Goal: Navigation & Orientation: Find specific page/section

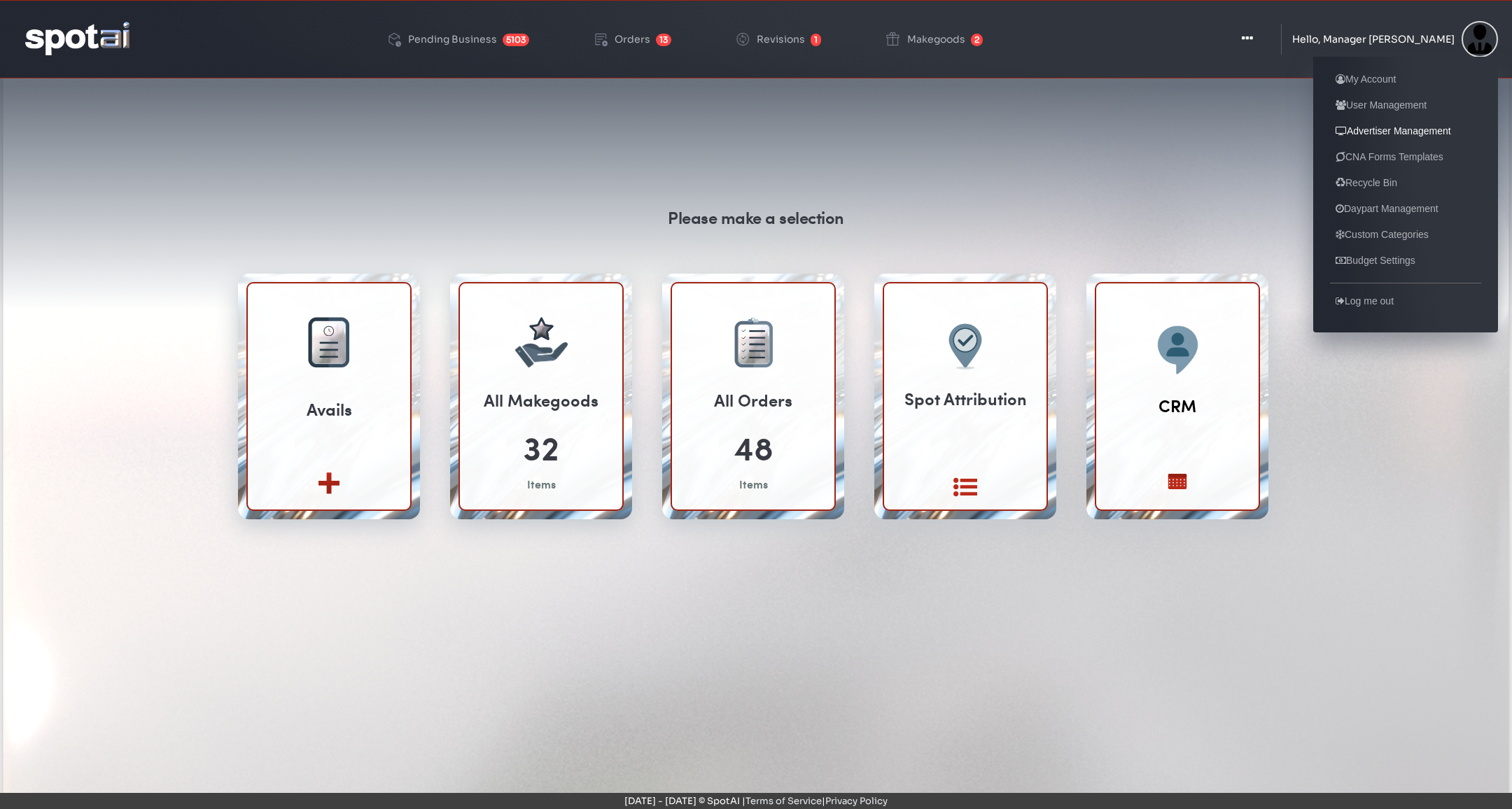
click at [1441, 131] on link "Advertiser Management" at bounding box center [1393, 131] width 127 height 17
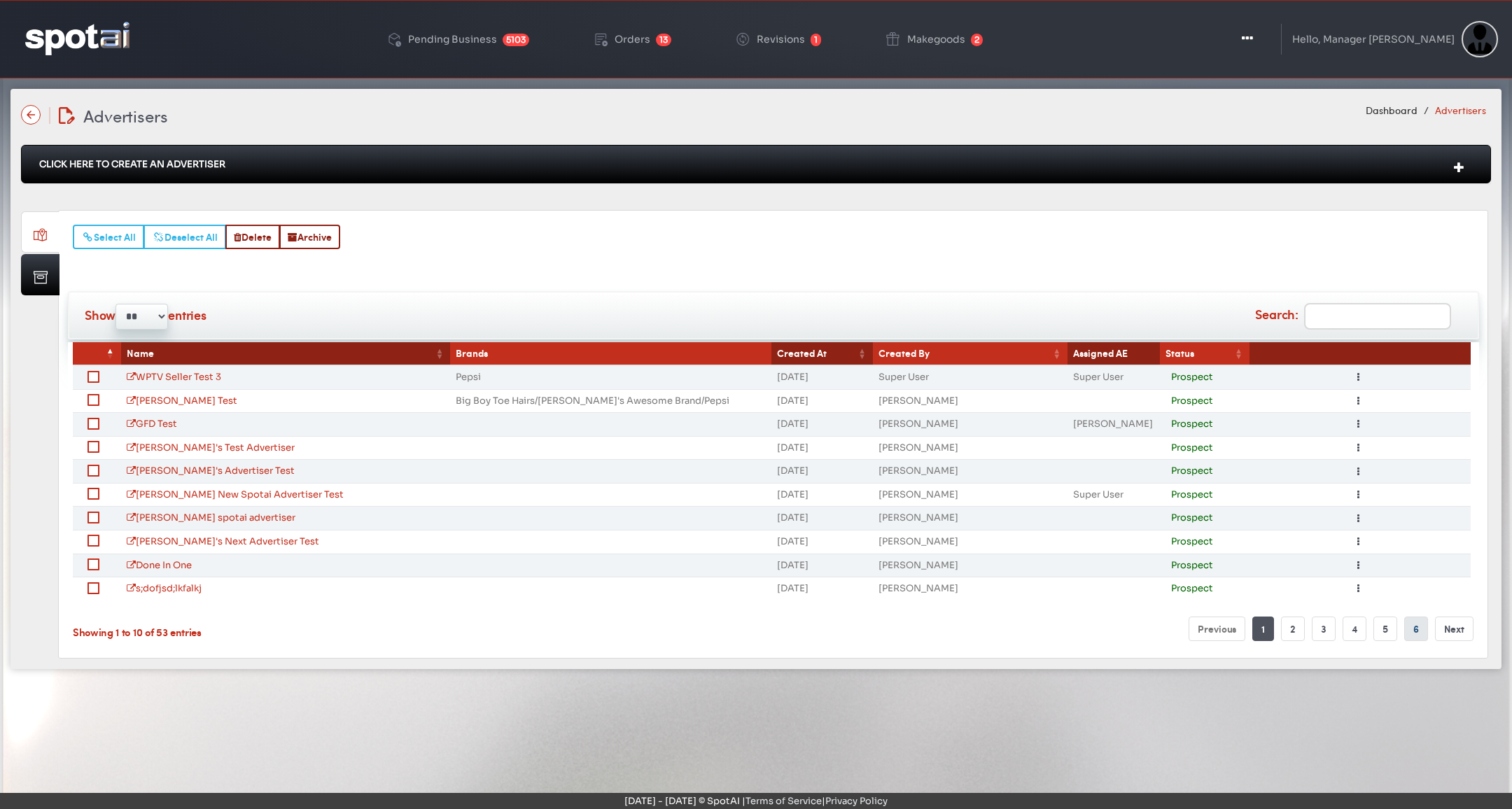
click at [1416, 623] on link "6" at bounding box center [1416, 628] width 24 height 25
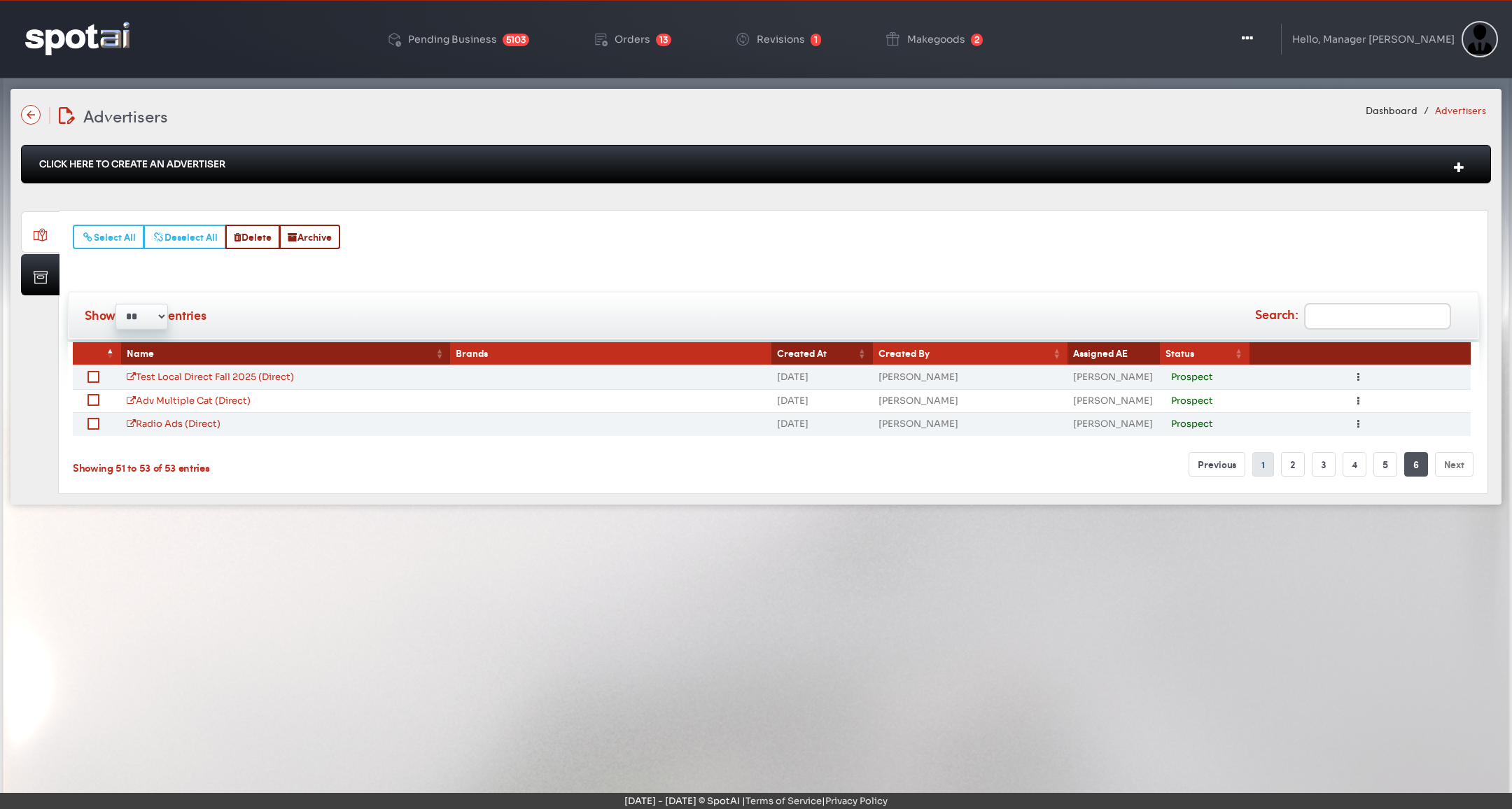
click at [1272, 456] on link "1" at bounding box center [1263, 464] width 22 height 25
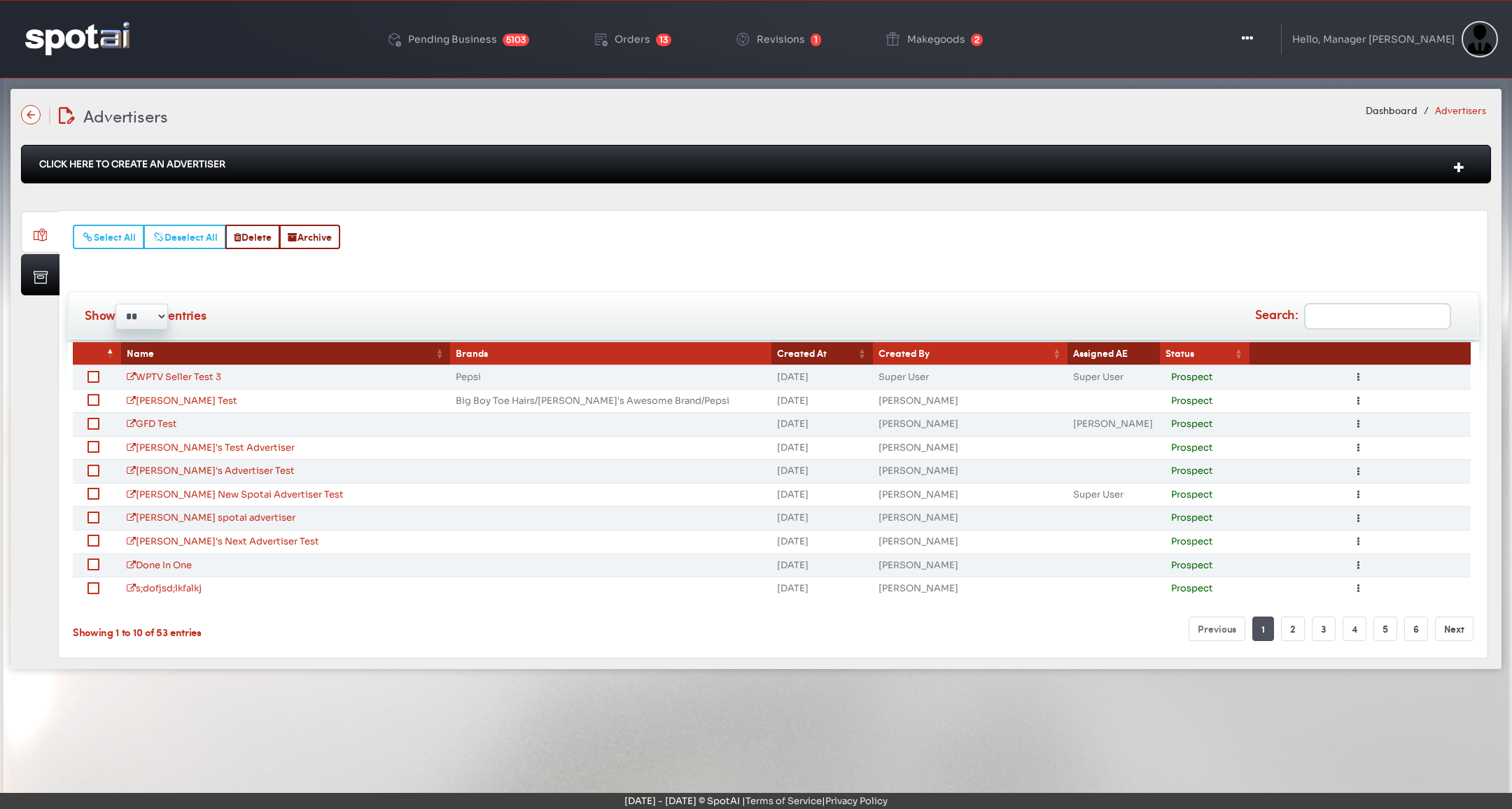
click at [1333, 319] on input "Search:" at bounding box center [1377, 316] width 147 height 27
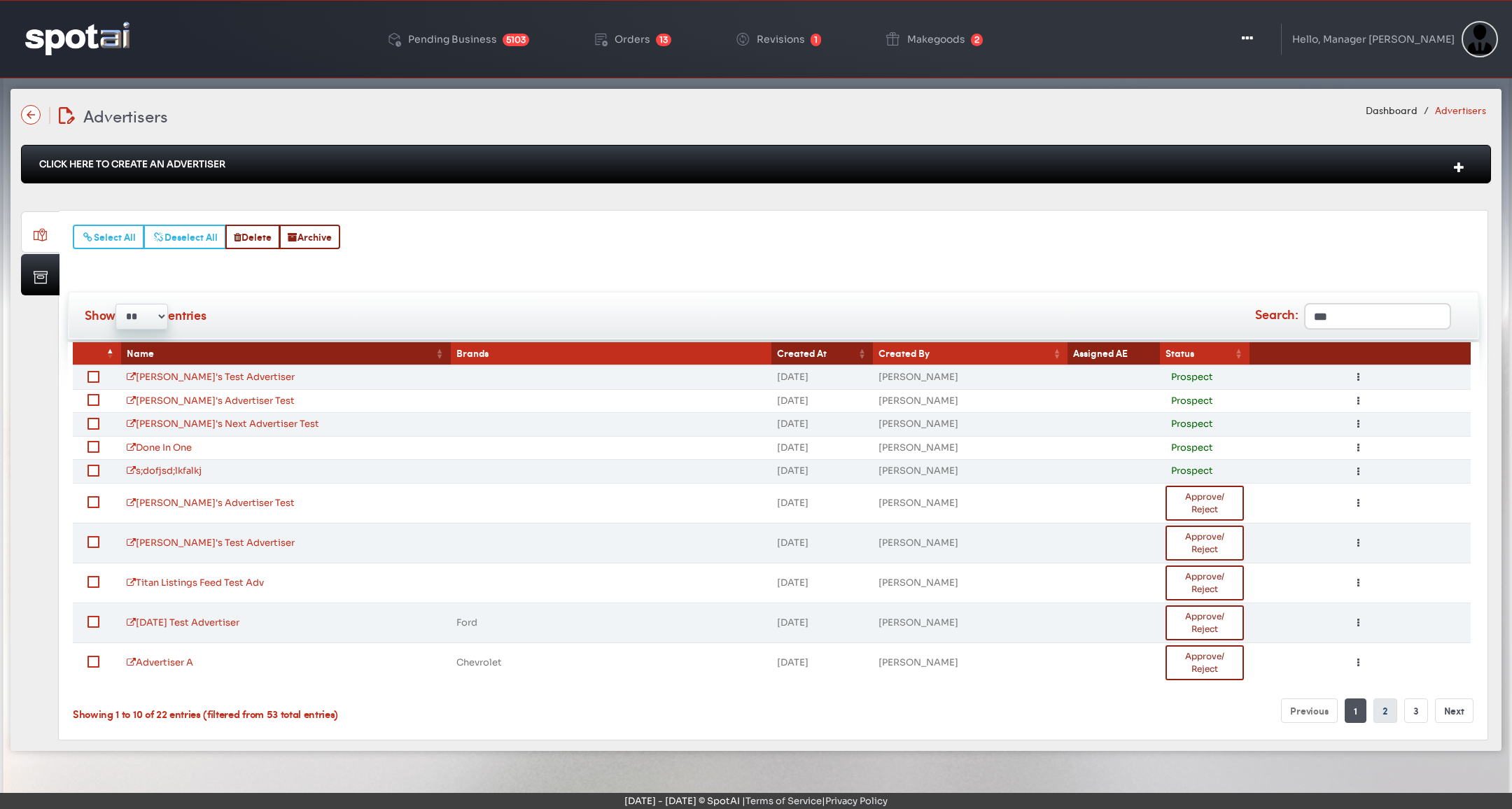
click at [1389, 709] on link "2" at bounding box center [1386, 710] width 24 height 25
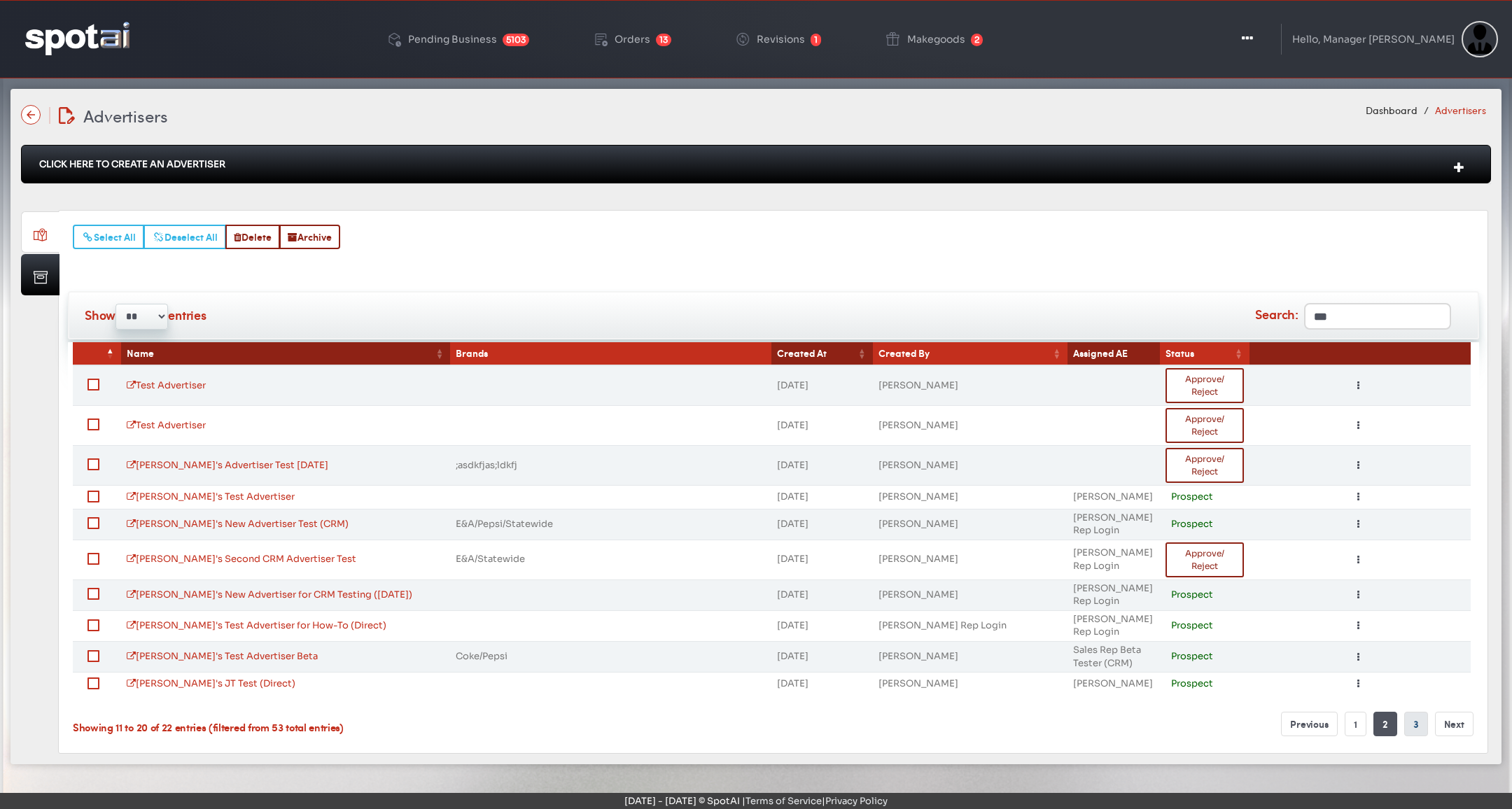
click at [1414, 715] on link "3" at bounding box center [1416, 724] width 24 height 25
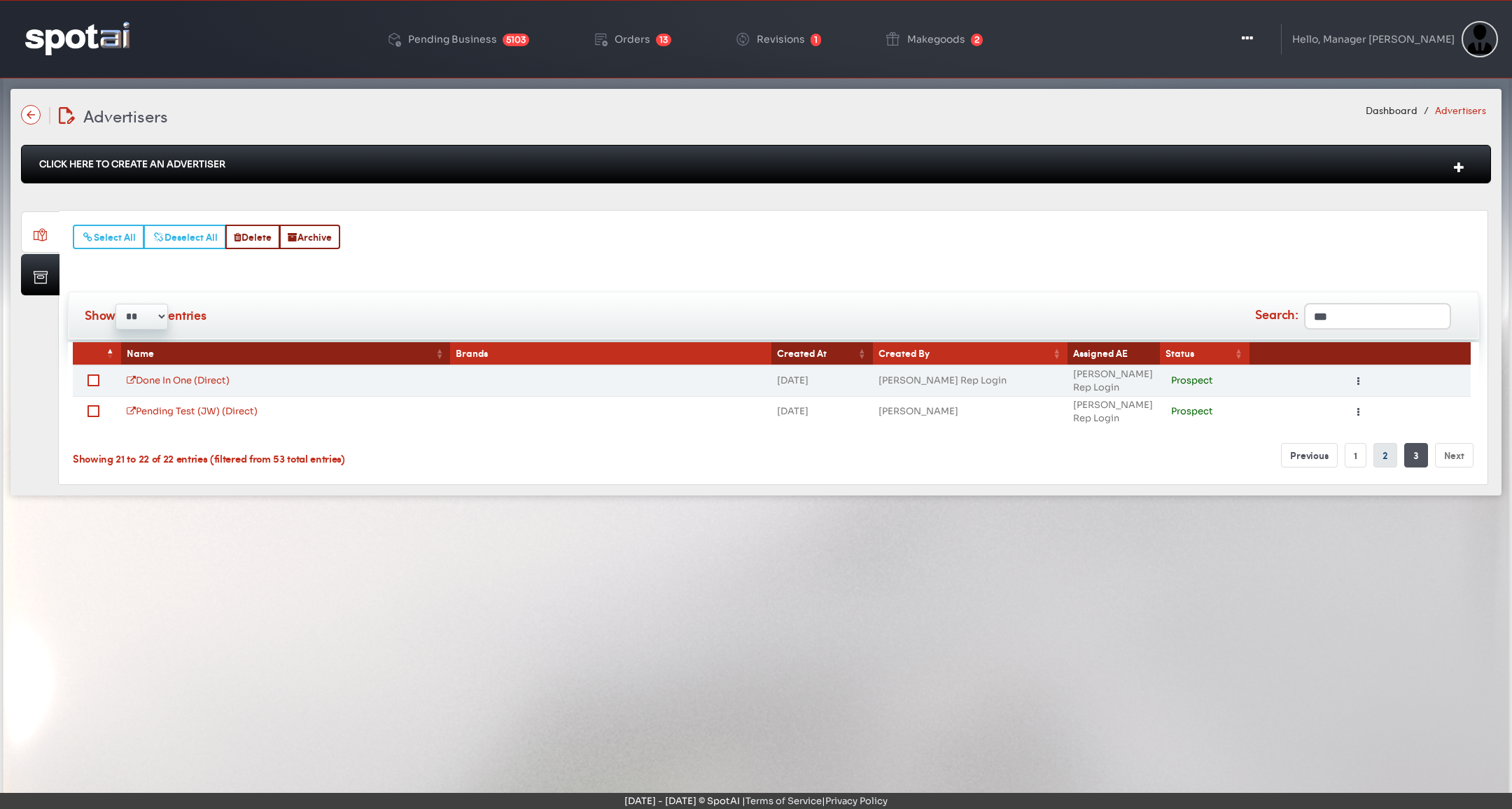
click at [1389, 462] on link "2" at bounding box center [1386, 455] width 24 height 25
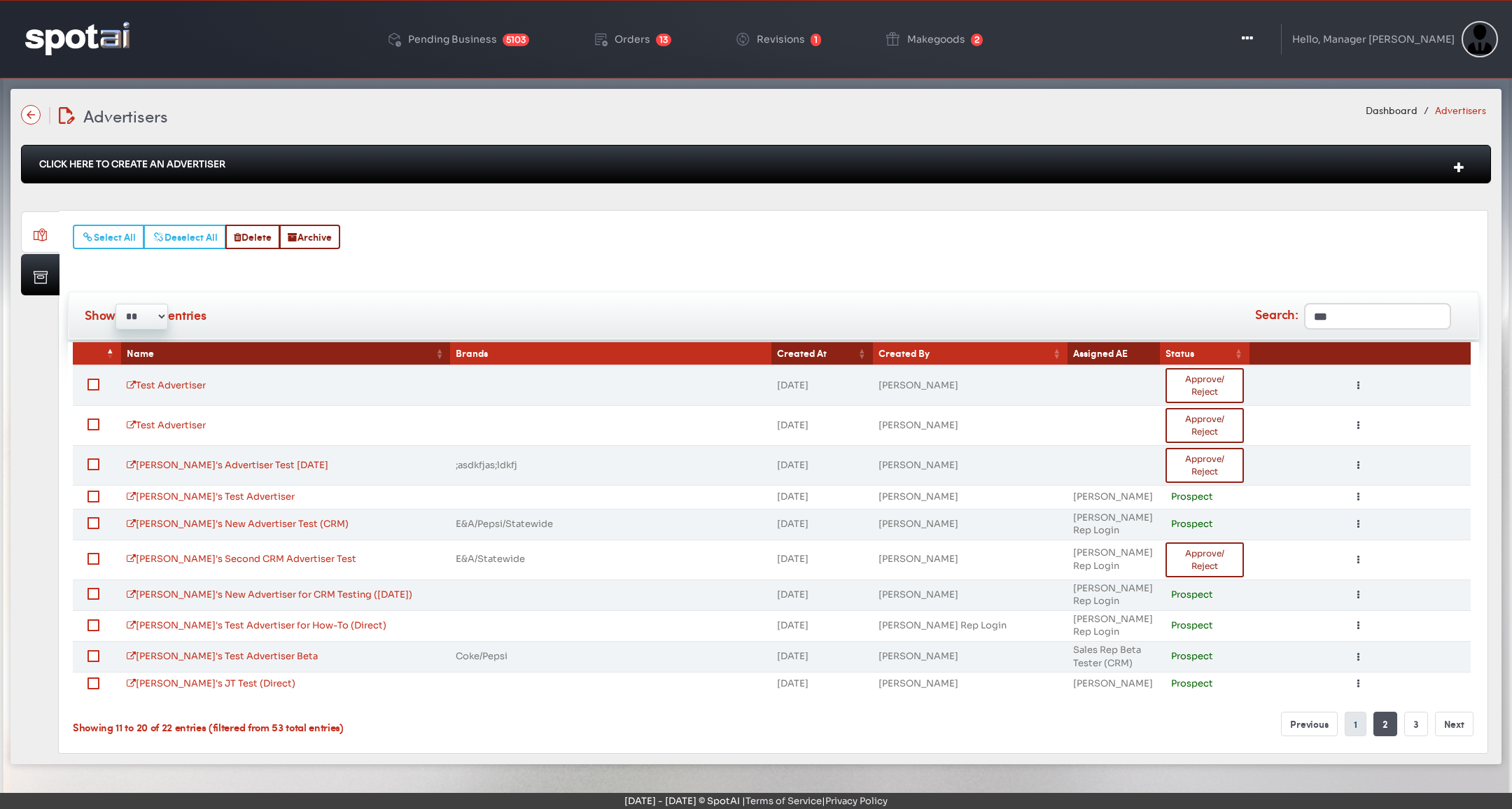
click at [1360, 717] on link "1" at bounding box center [1355, 724] width 22 height 25
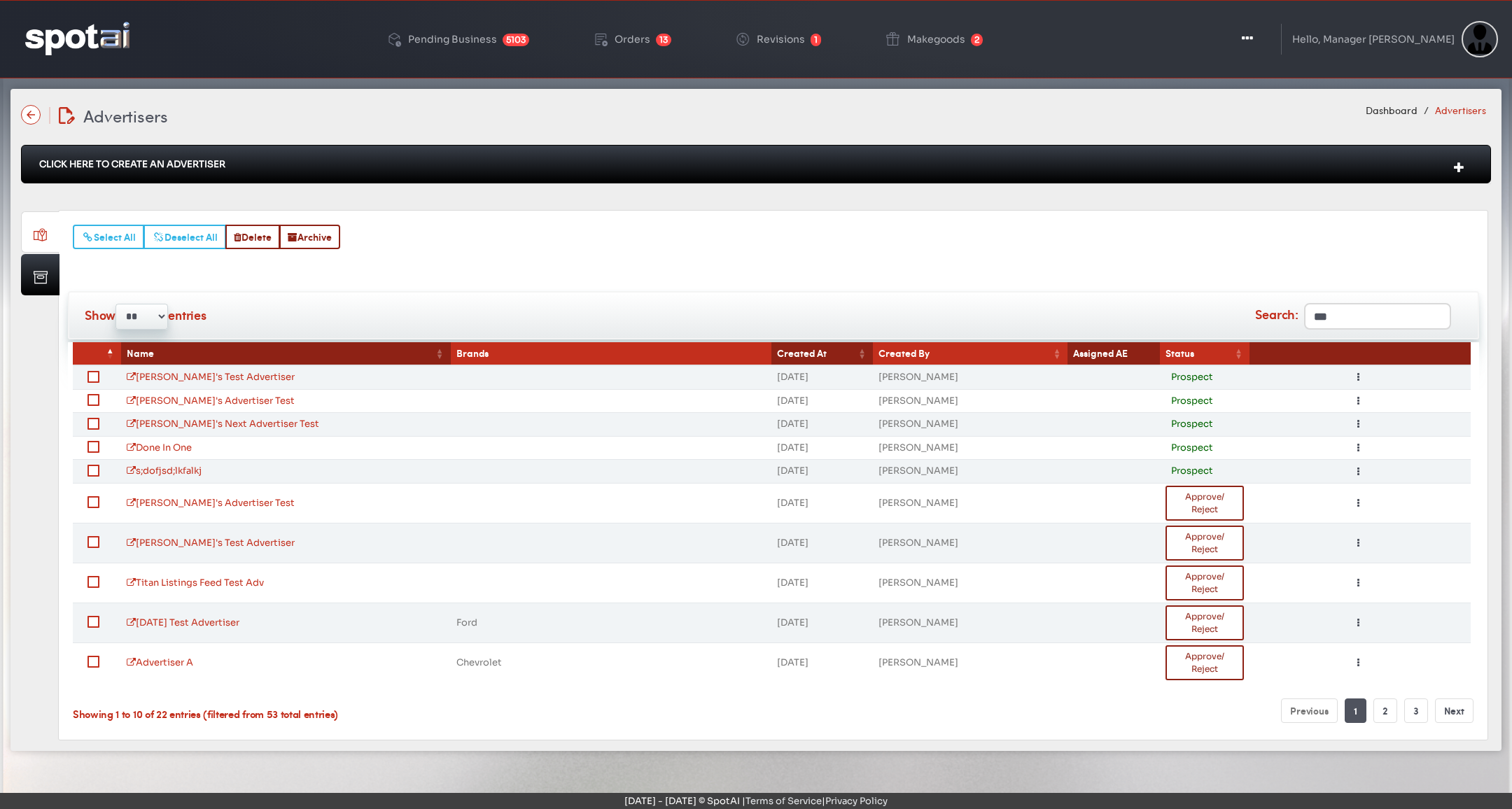
click at [1355, 317] on input "***" at bounding box center [1377, 316] width 147 height 27
click at [1381, 313] on input "**********" at bounding box center [1377, 316] width 147 height 27
drag, startPoint x: 1397, startPoint y: 312, endPoint x: 1198, endPoint y: 309, distance: 199.0
click at [1198, 309] on div "**********" at bounding box center [1119, 316] width 683 height 27
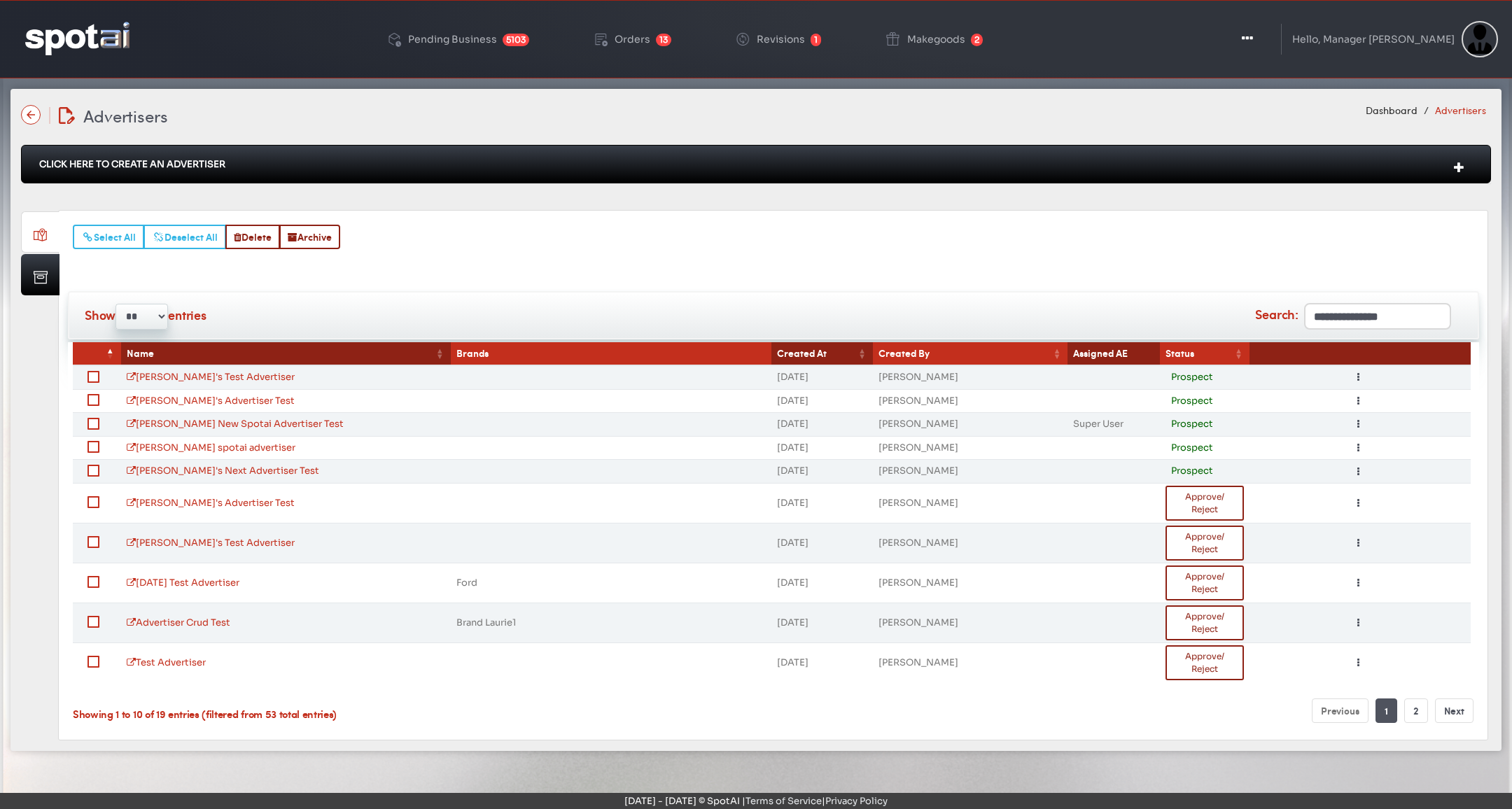
type input "**********"
click at [214, 348] on th "Name" at bounding box center [286, 354] width 330 height 23
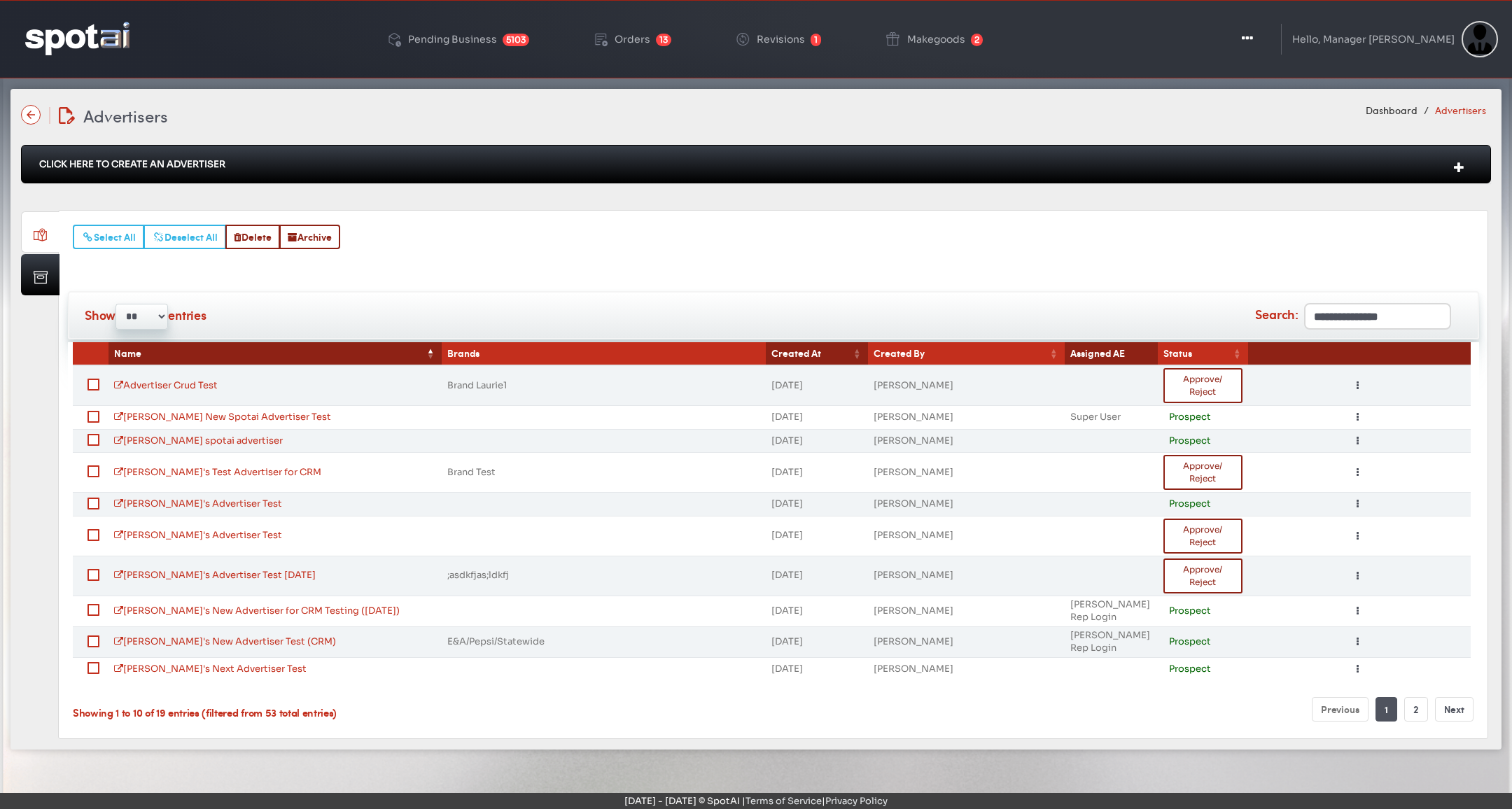
click at [212, 346] on th "Name" at bounding box center [275, 354] width 333 height 23
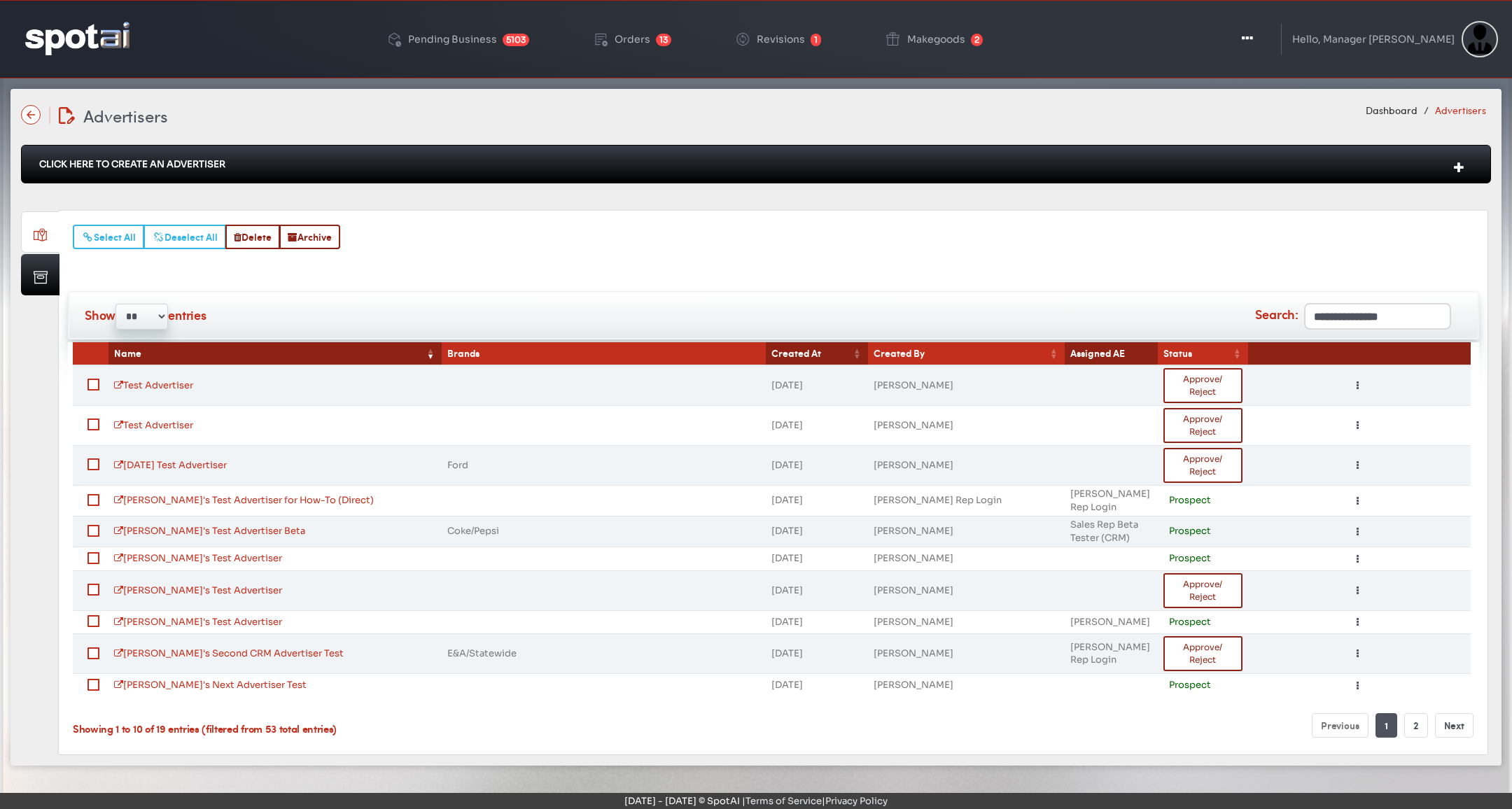
drag, startPoint x: 797, startPoint y: 424, endPoint x: 740, endPoint y: 386, distance: 68.5
click at [741, 385] on tbody "Test Advertiser Feb. 21, 2025 Jen Williams Approve/ Reject Toggle Dropdown Edit…" at bounding box center [771, 532] width 1398 height 332
click at [740, 385] on td at bounding box center [604, 385] width 324 height 40
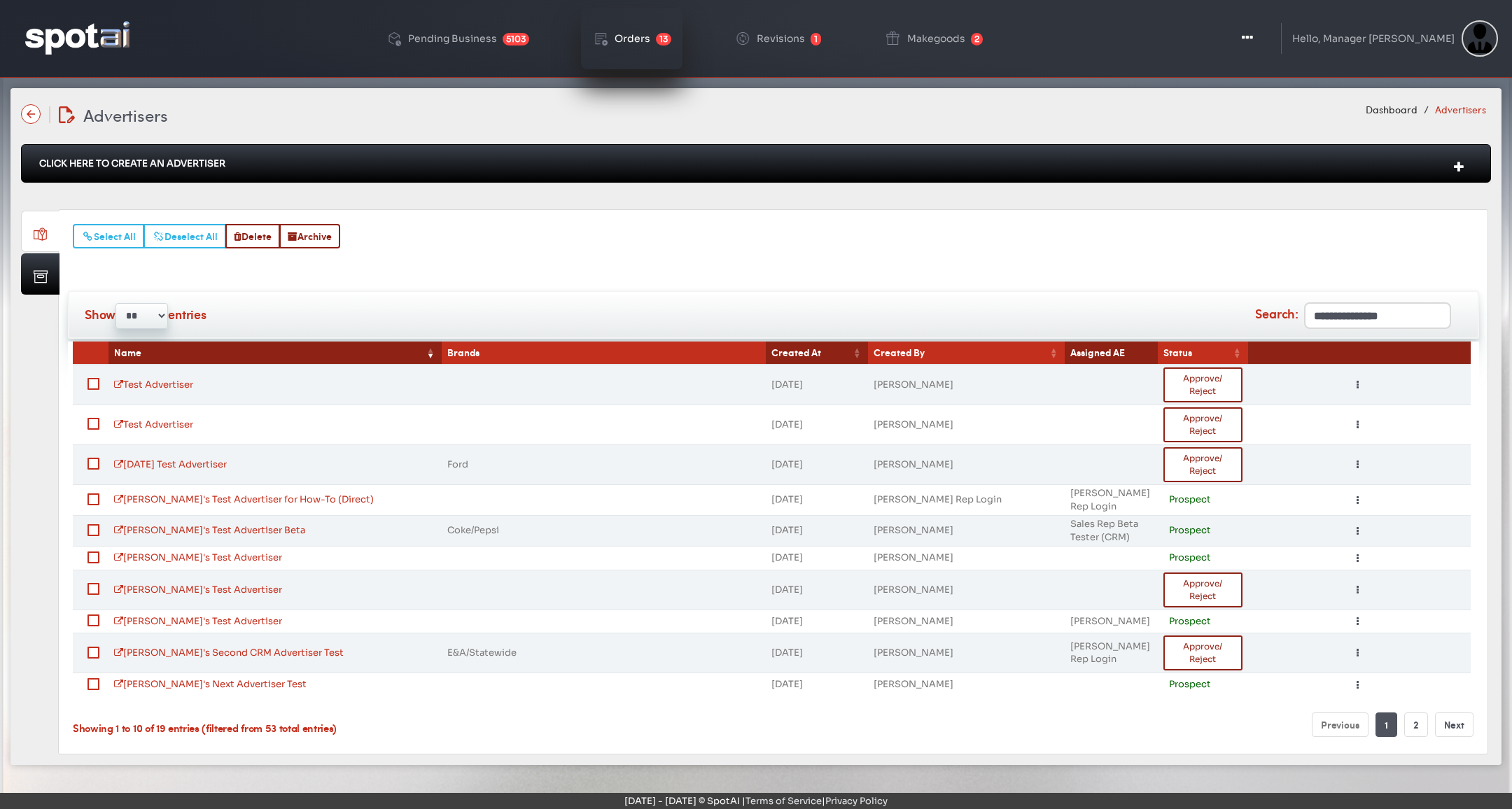
click at [651, 41] on div "Orders" at bounding box center [632, 38] width 36 height 10
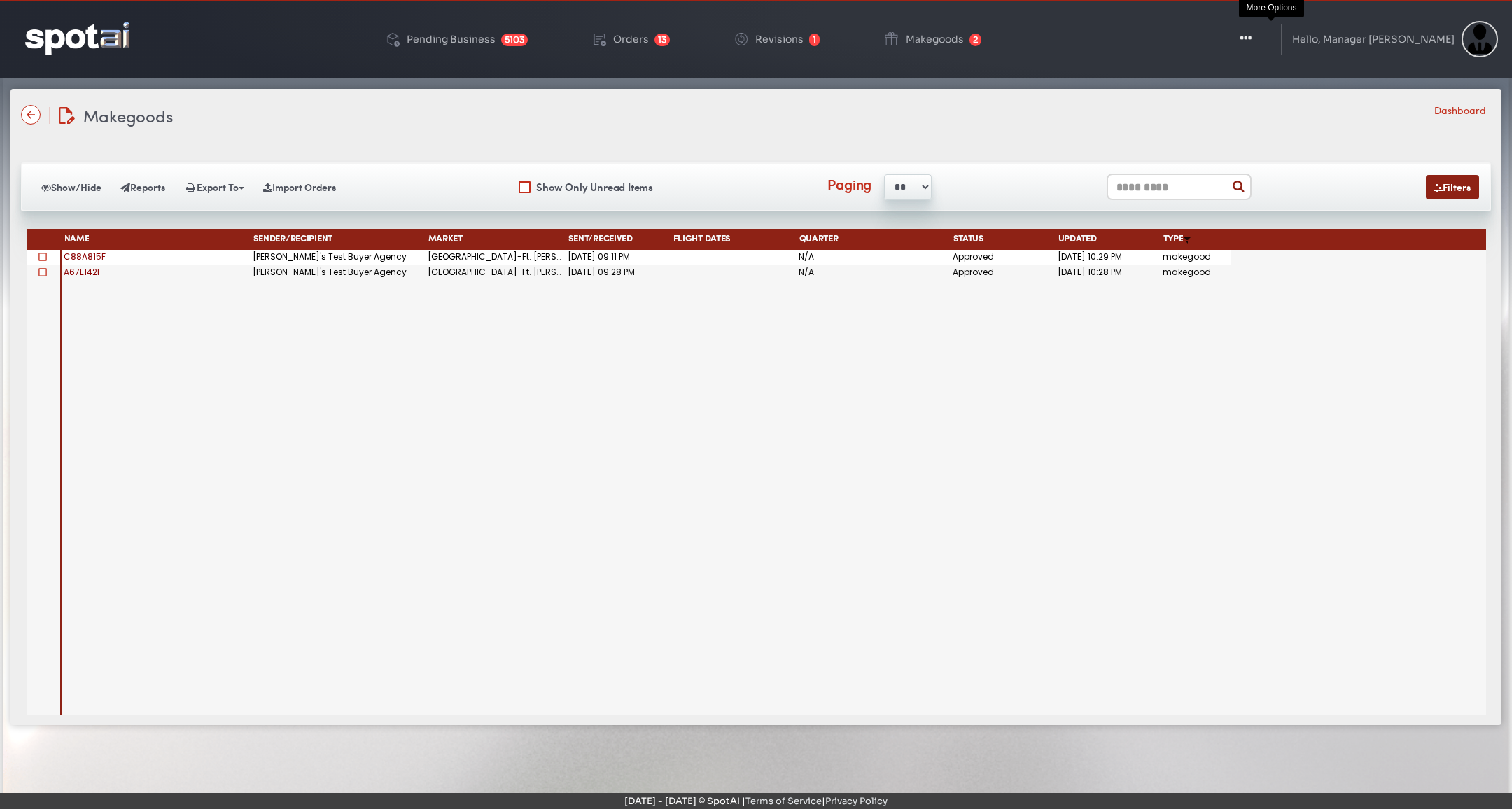
click at [1267, 35] on button "Toggle Dropdown" at bounding box center [1247, 40] width 42 height 35
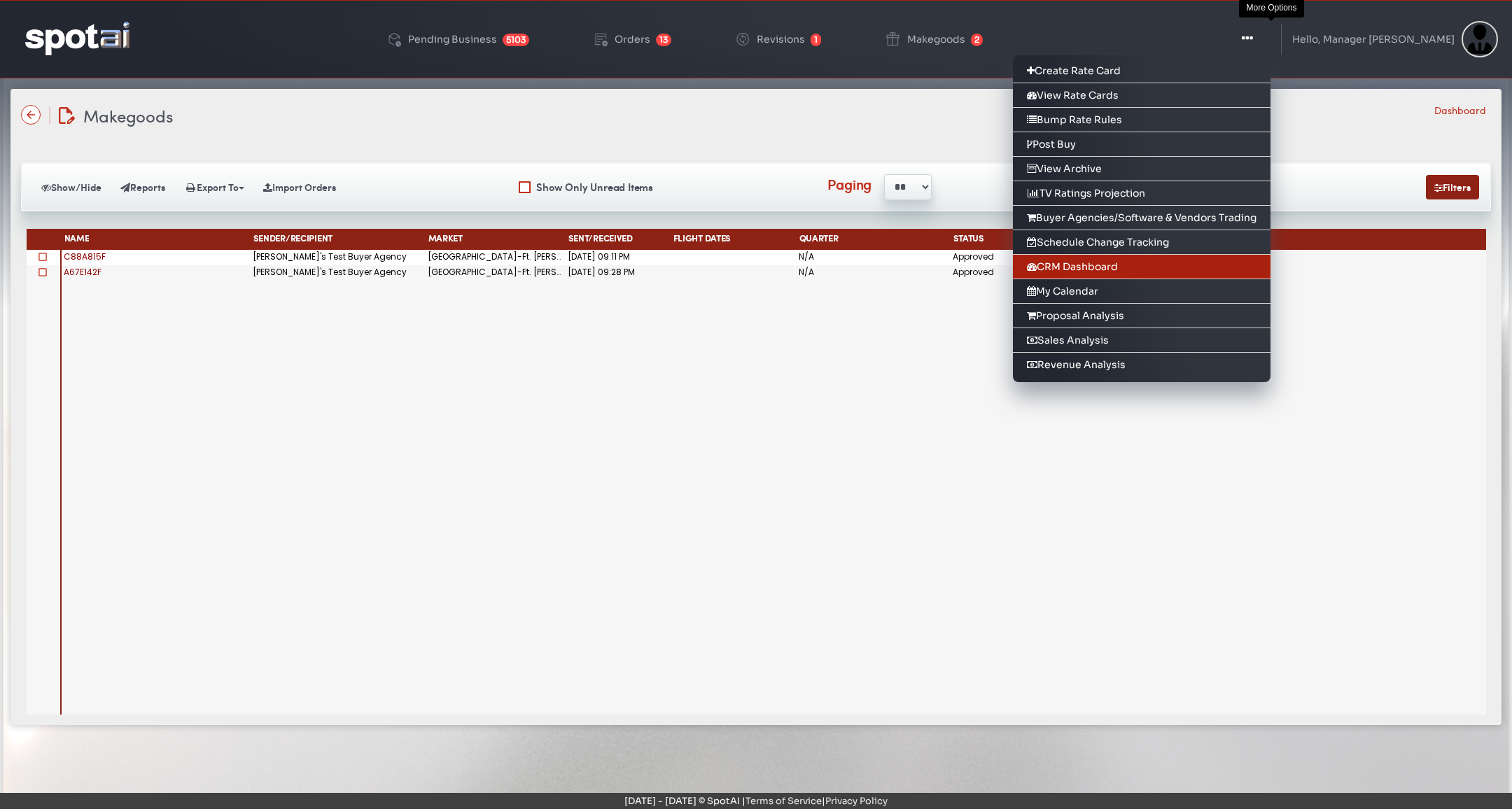
click at [1193, 255] on link "CRM Dashboard" at bounding box center [1142, 267] width 258 height 25
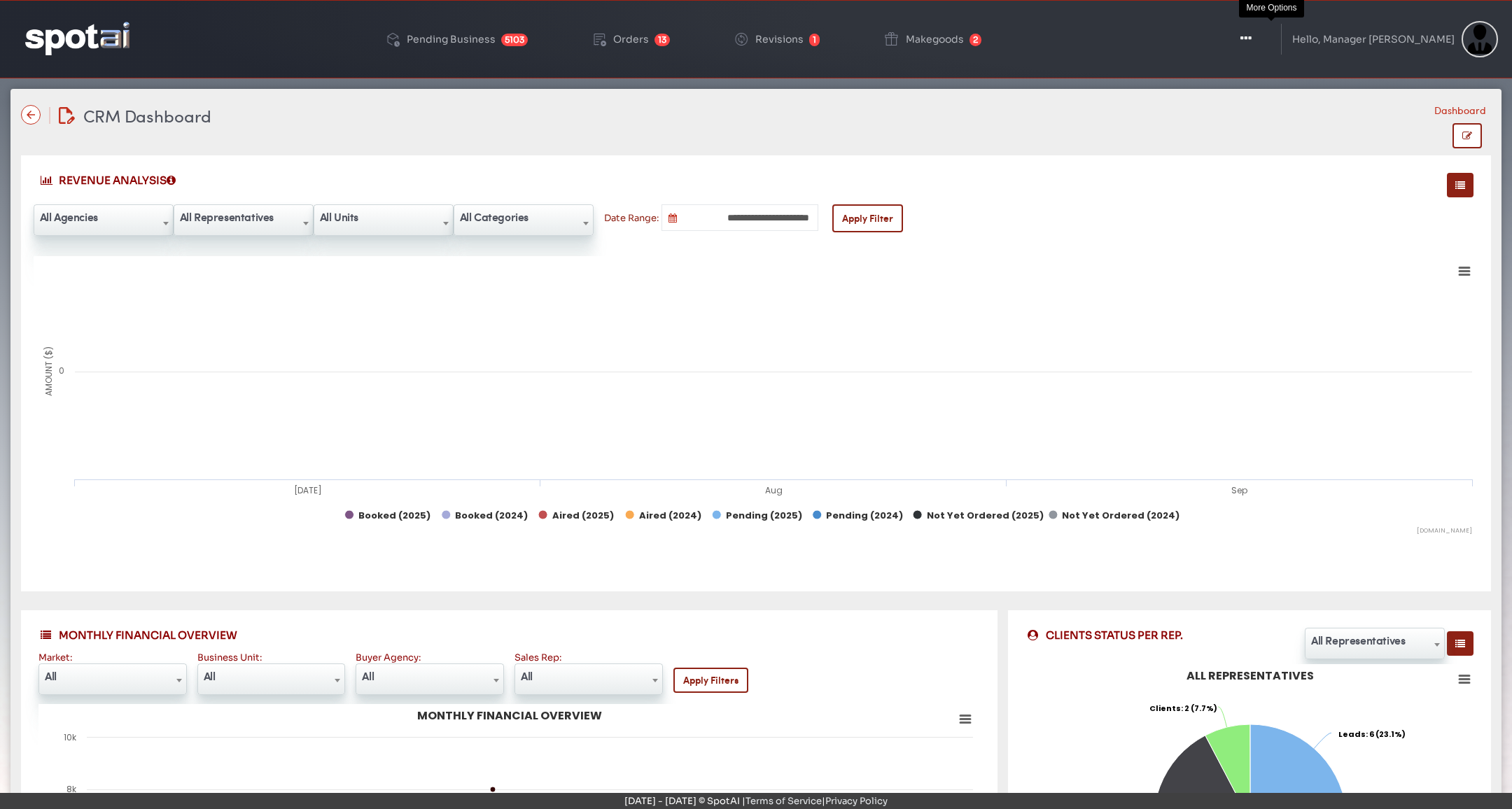
click at [1267, 29] on button "Toggle Dropdown" at bounding box center [1247, 40] width 42 height 35
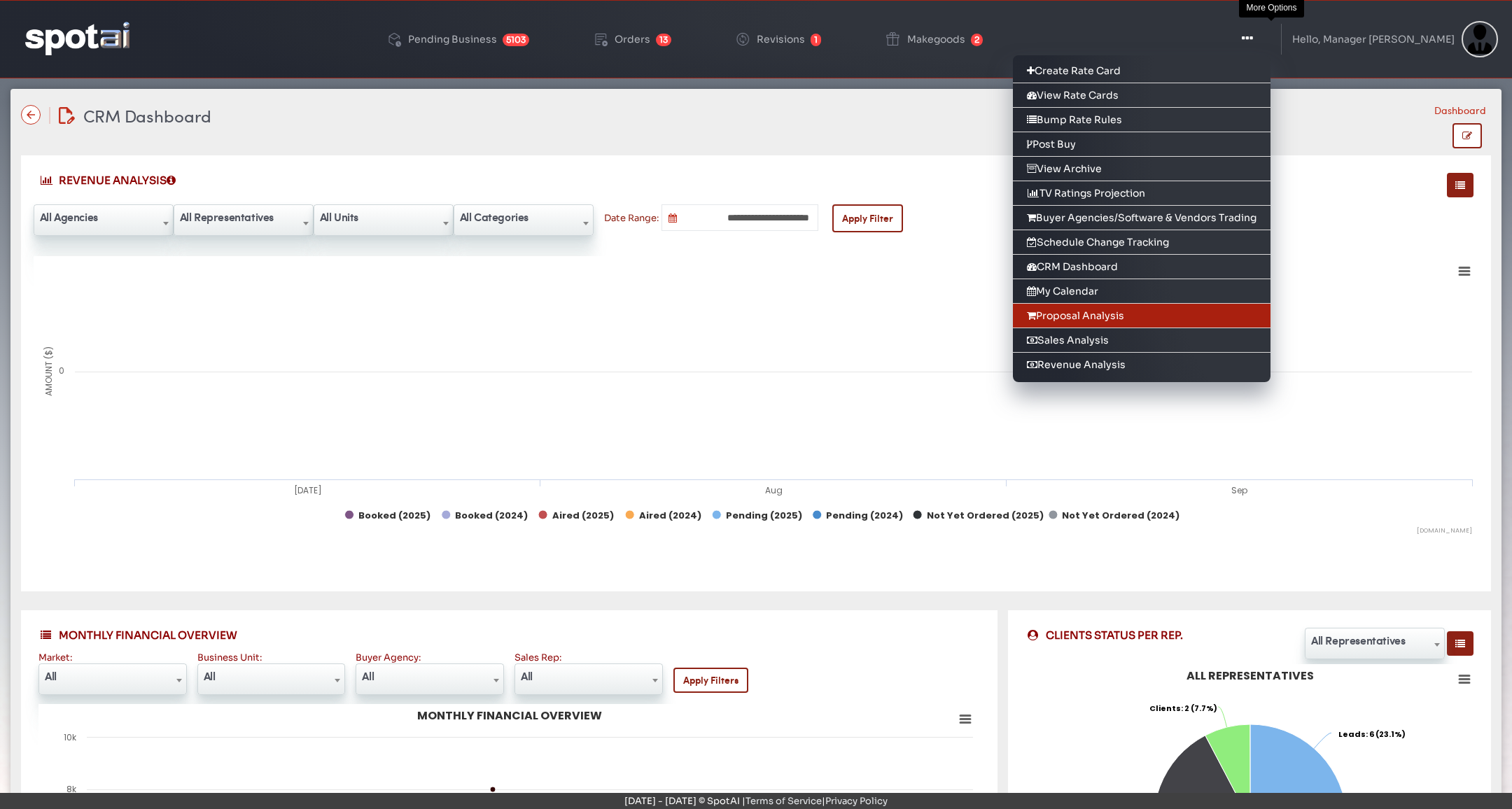
click at [1152, 304] on link "Proposal Analysis" at bounding box center [1142, 316] width 258 height 25
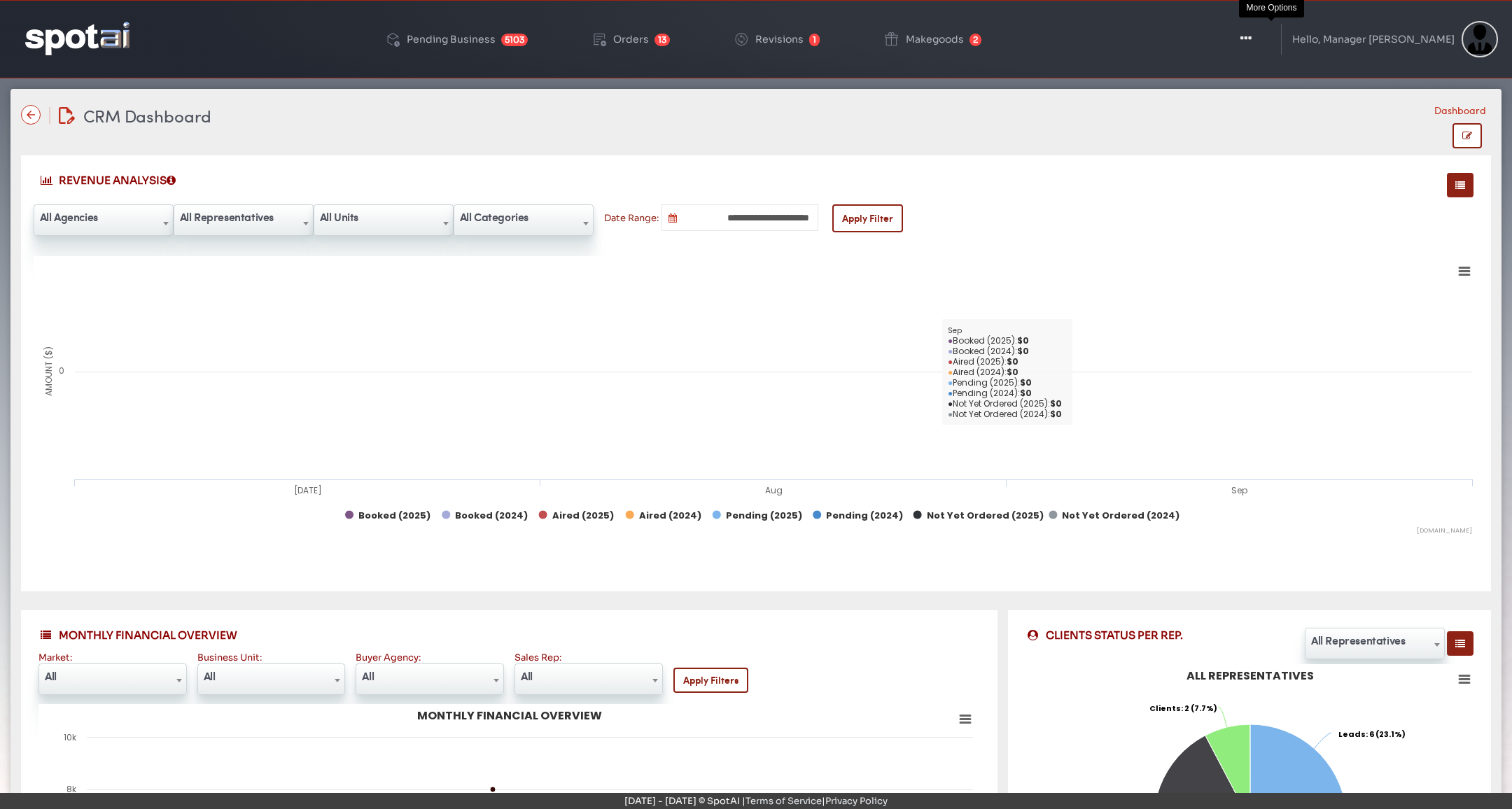
click at [1251, 39] on icon "button" at bounding box center [1246, 38] width 11 height 14
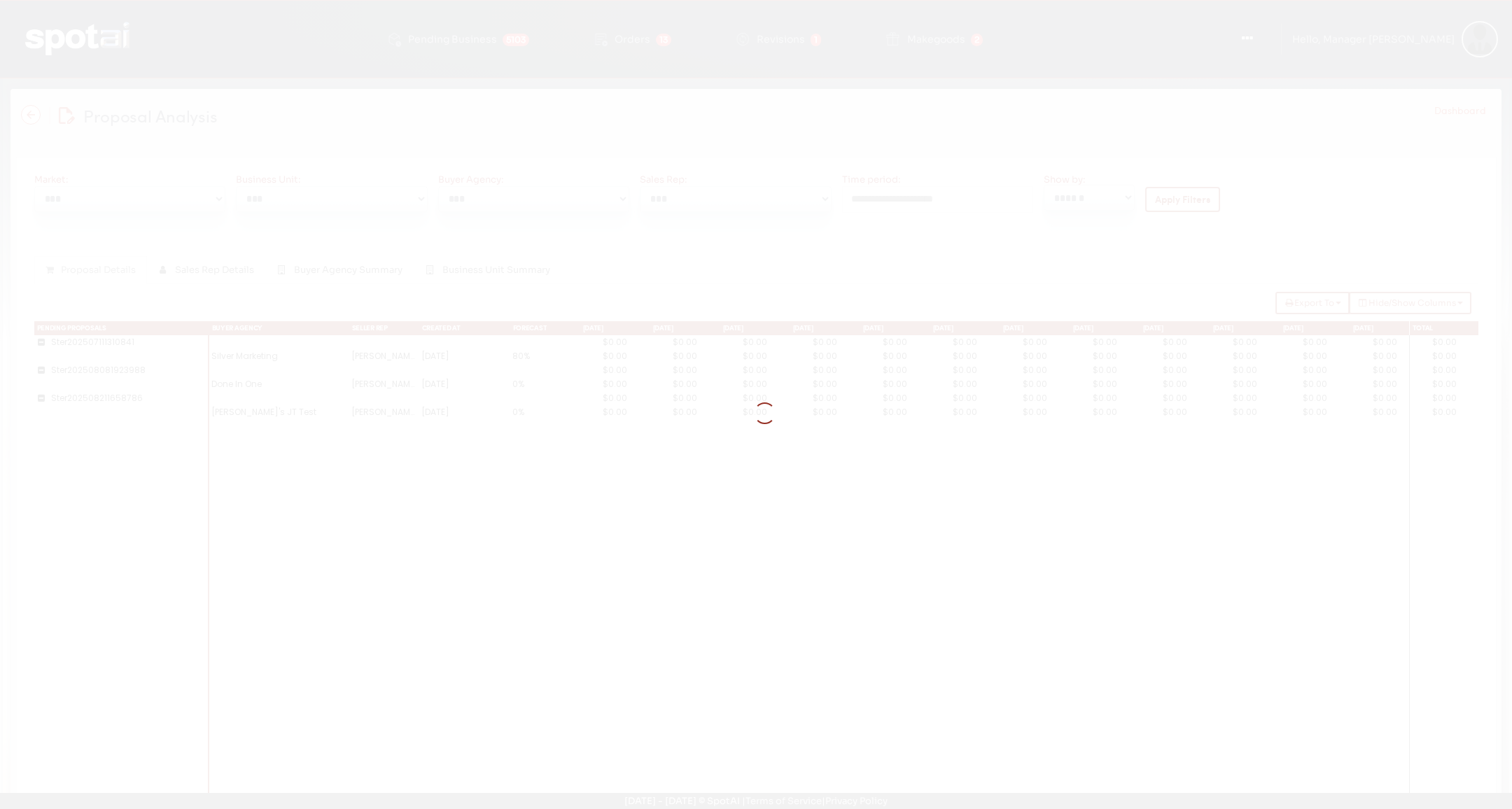
click at [1146, 283] on div at bounding box center [756, 404] width 1512 height 809
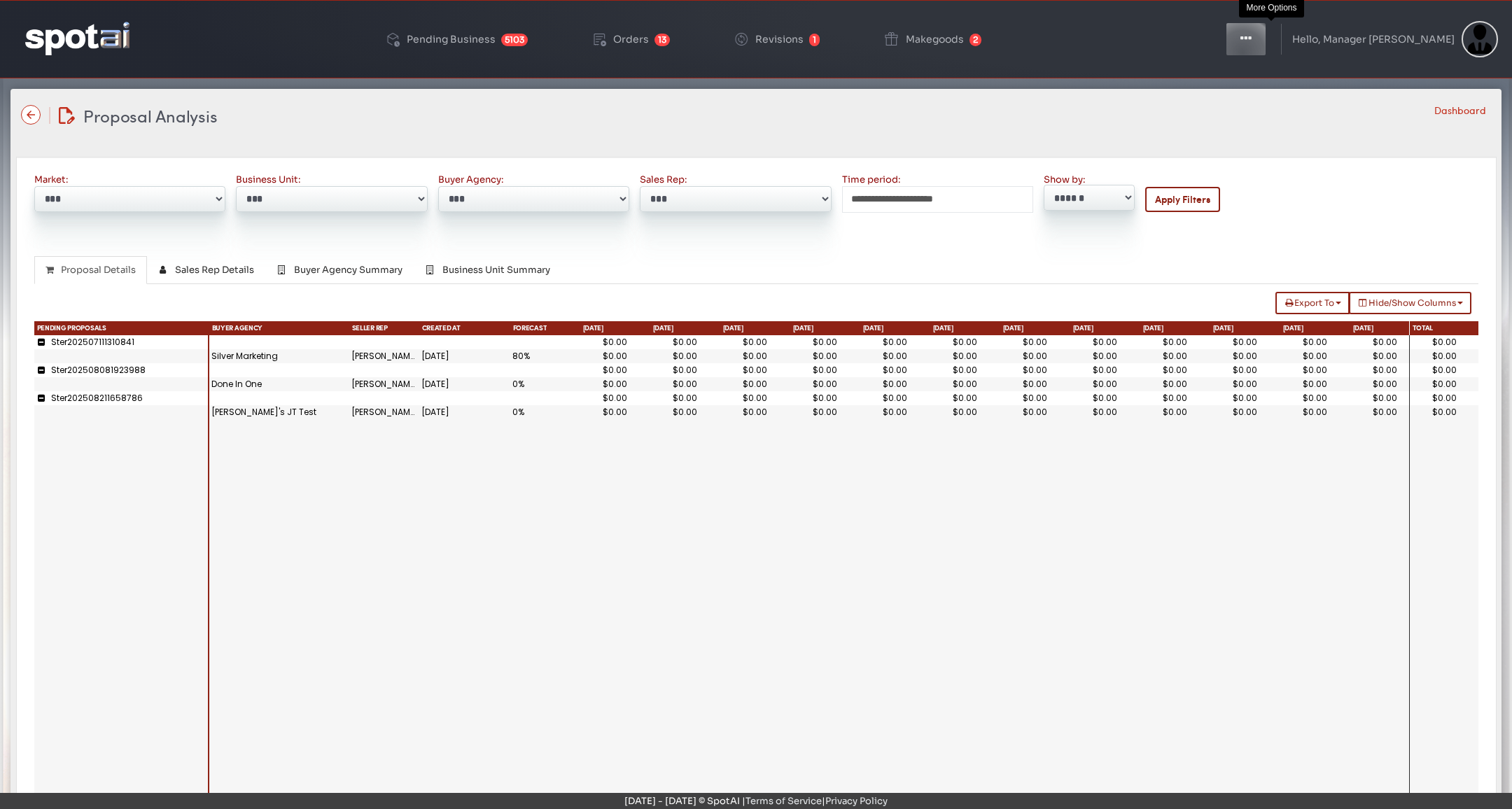
click at [1267, 53] on button "Toggle Dropdown" at bounding box center [1247, 40] width 42 height 35
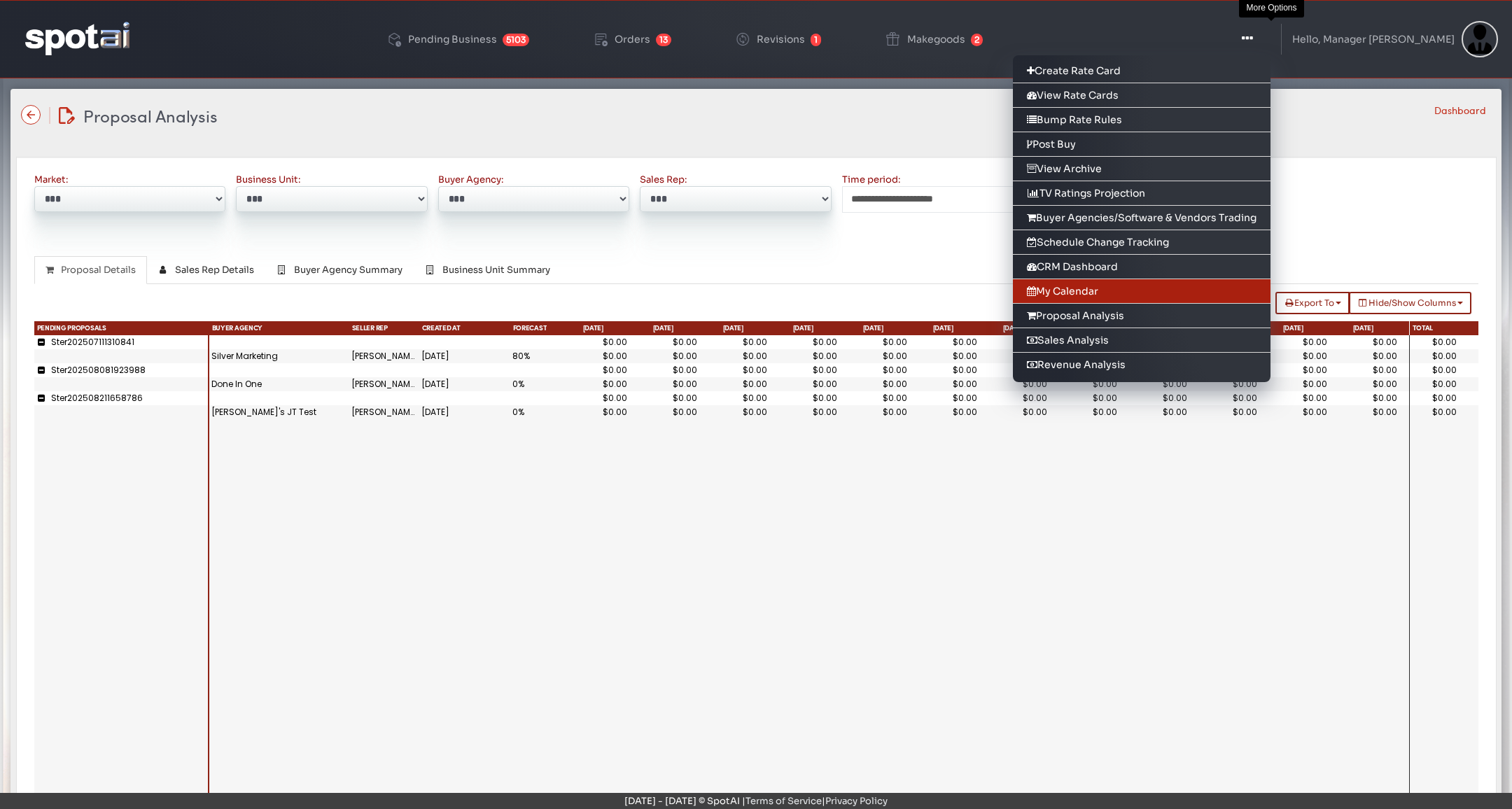
click at [1188, 284] on link "My Calendar" at bounding box center [1142, 291] width 258 height 25
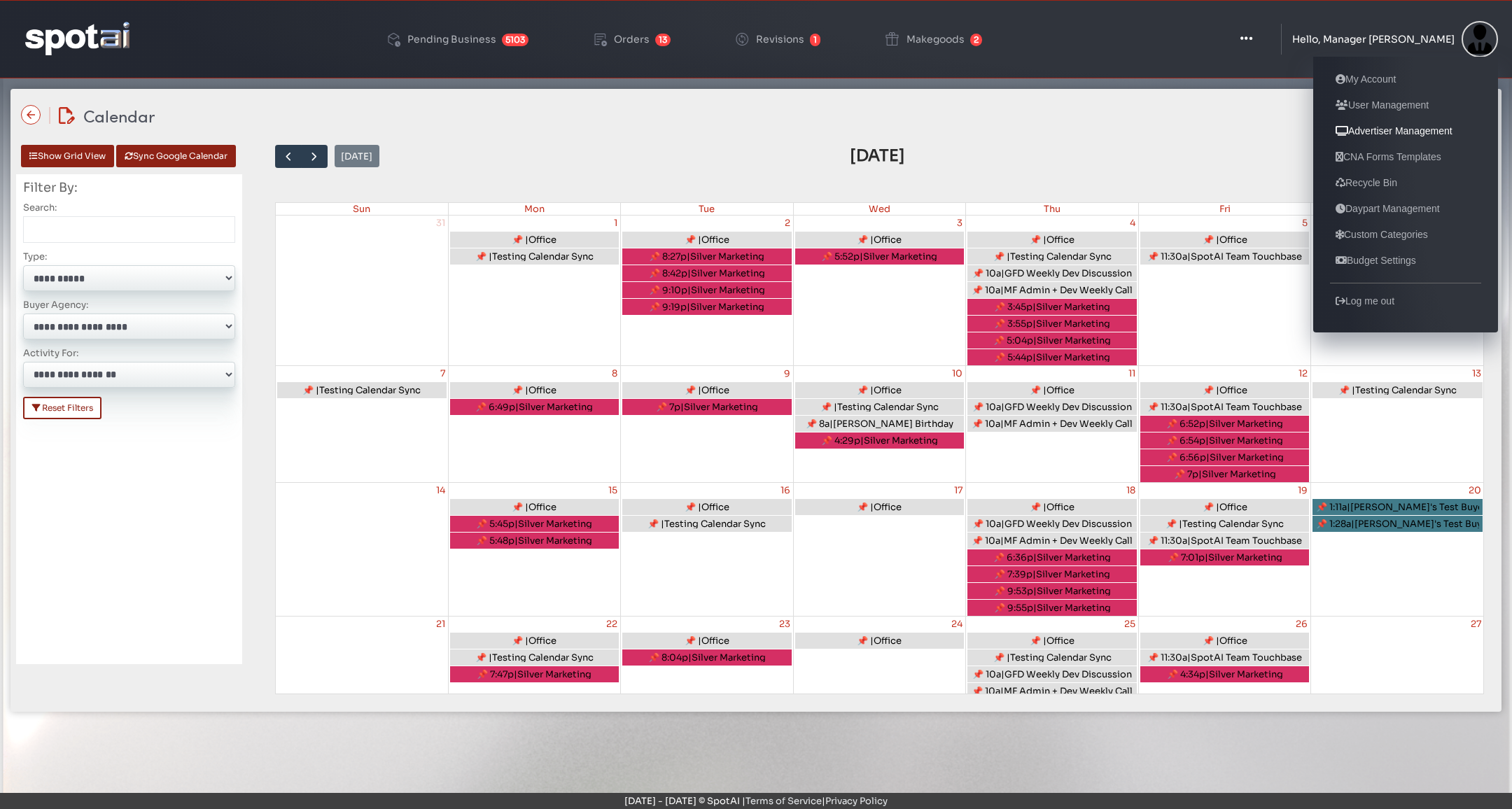
click at [1413, 133] on link "Advertiser Management" at bounding box center [1393, 131] width 128 height 17
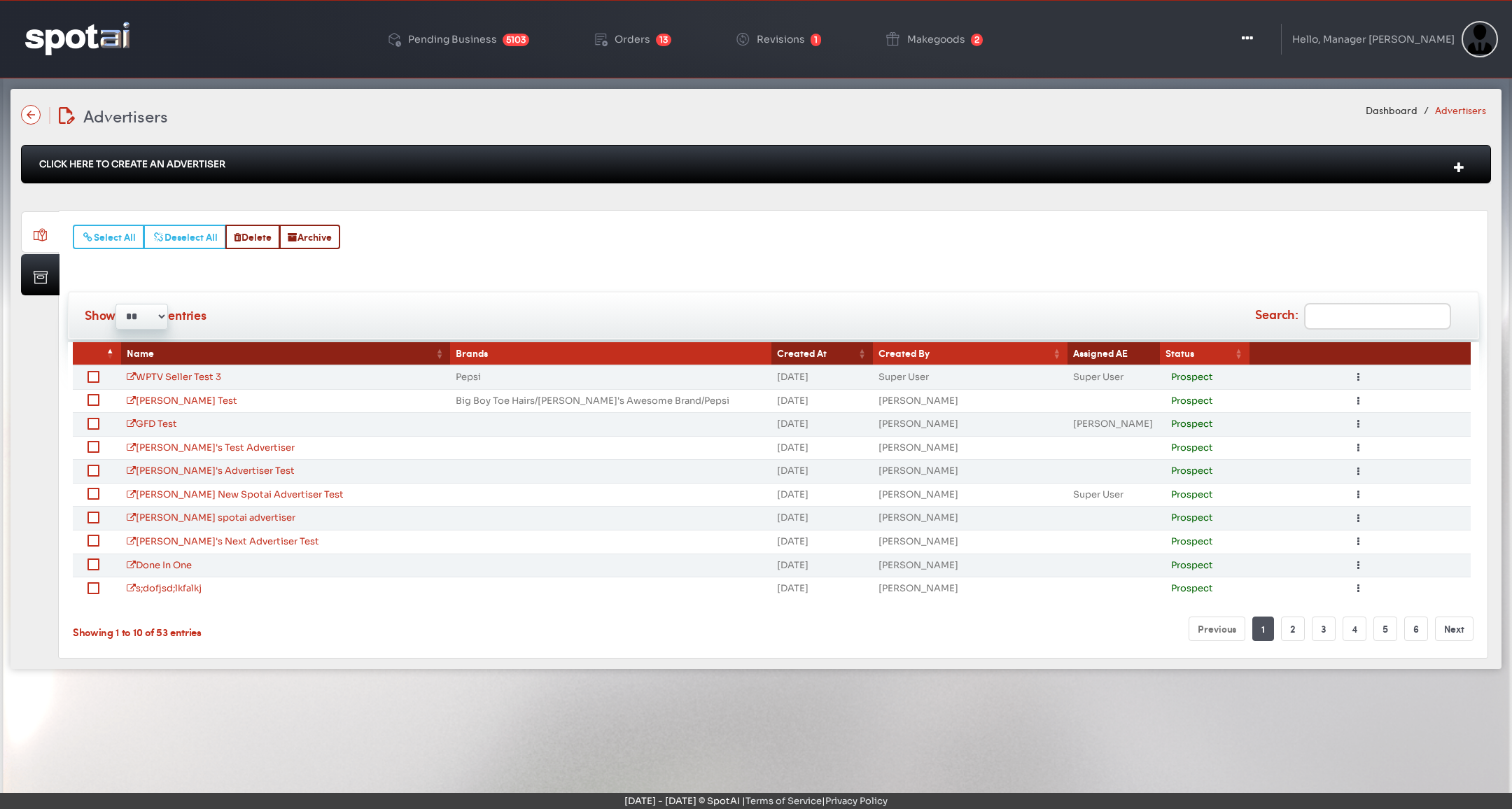
click at [579, 158] on div "Click Here To Create An Advertiser" at bounding box center [756, 164] width 1470 height 39
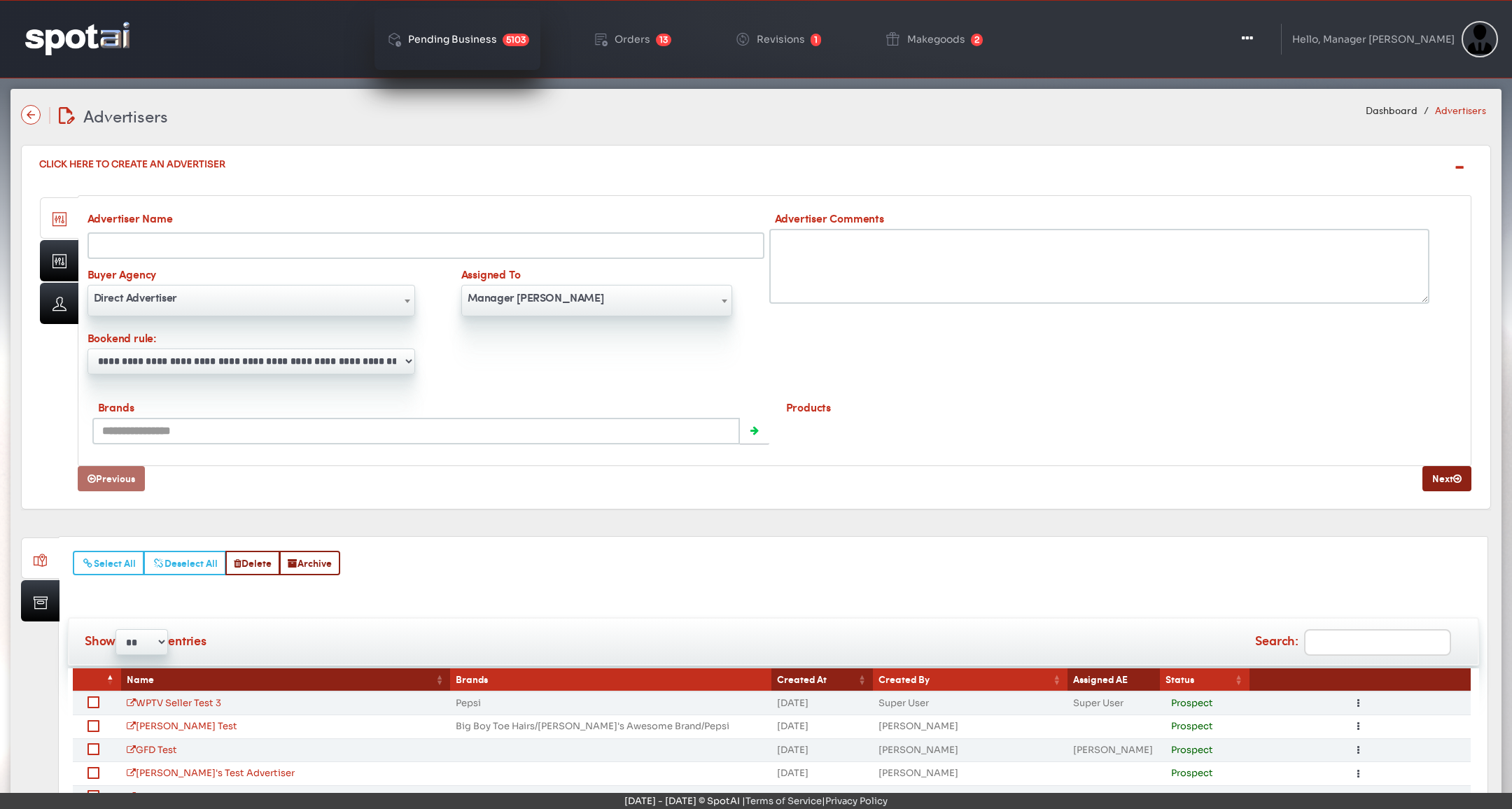
click at [475, 39] on div "Pending Business" at bounding box center [452, 39] width 88 height 10
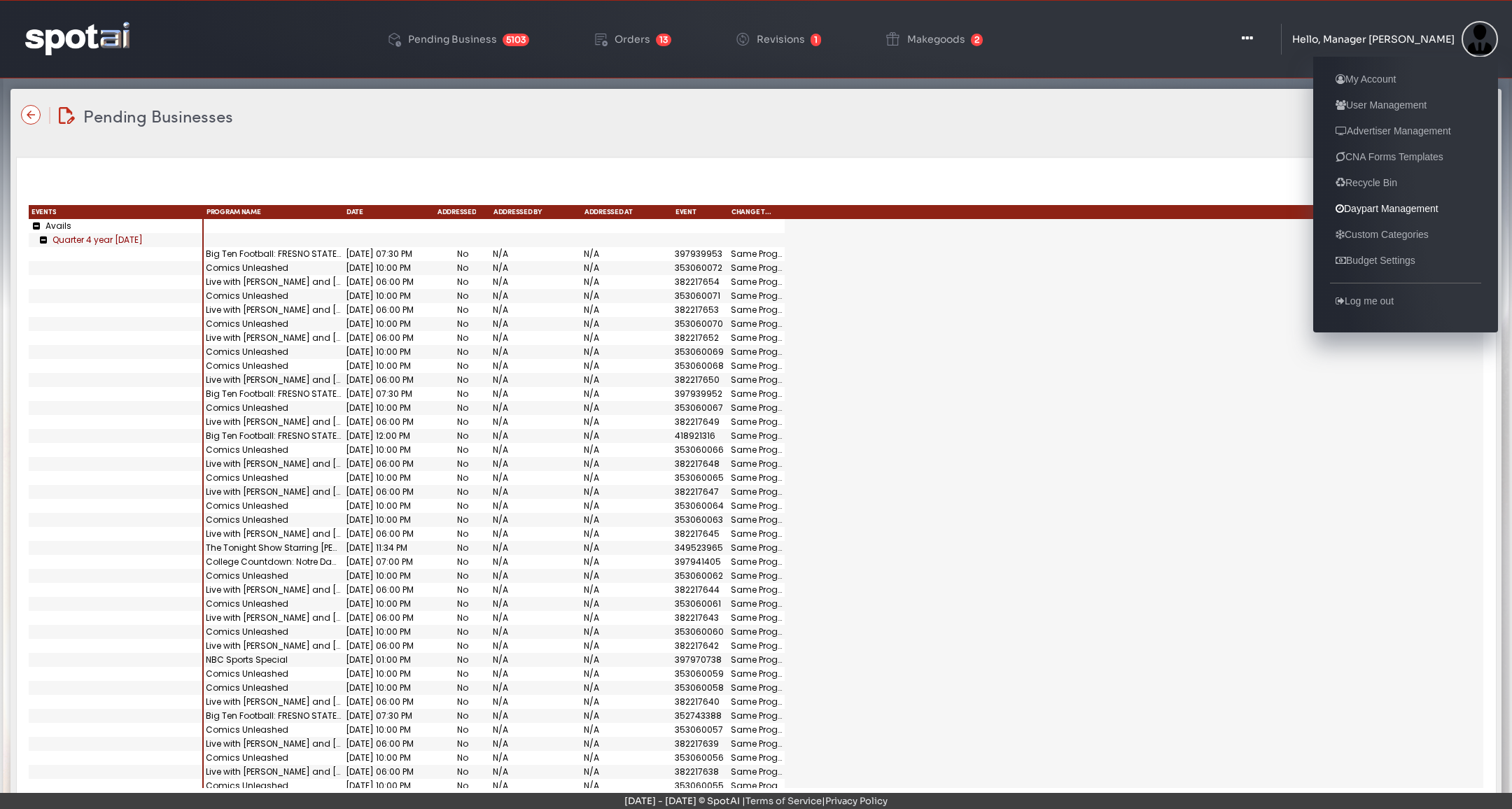
click at [1416, 205] on link "Daypart Management" at bounding box center [1387, 208] width 114 height 17
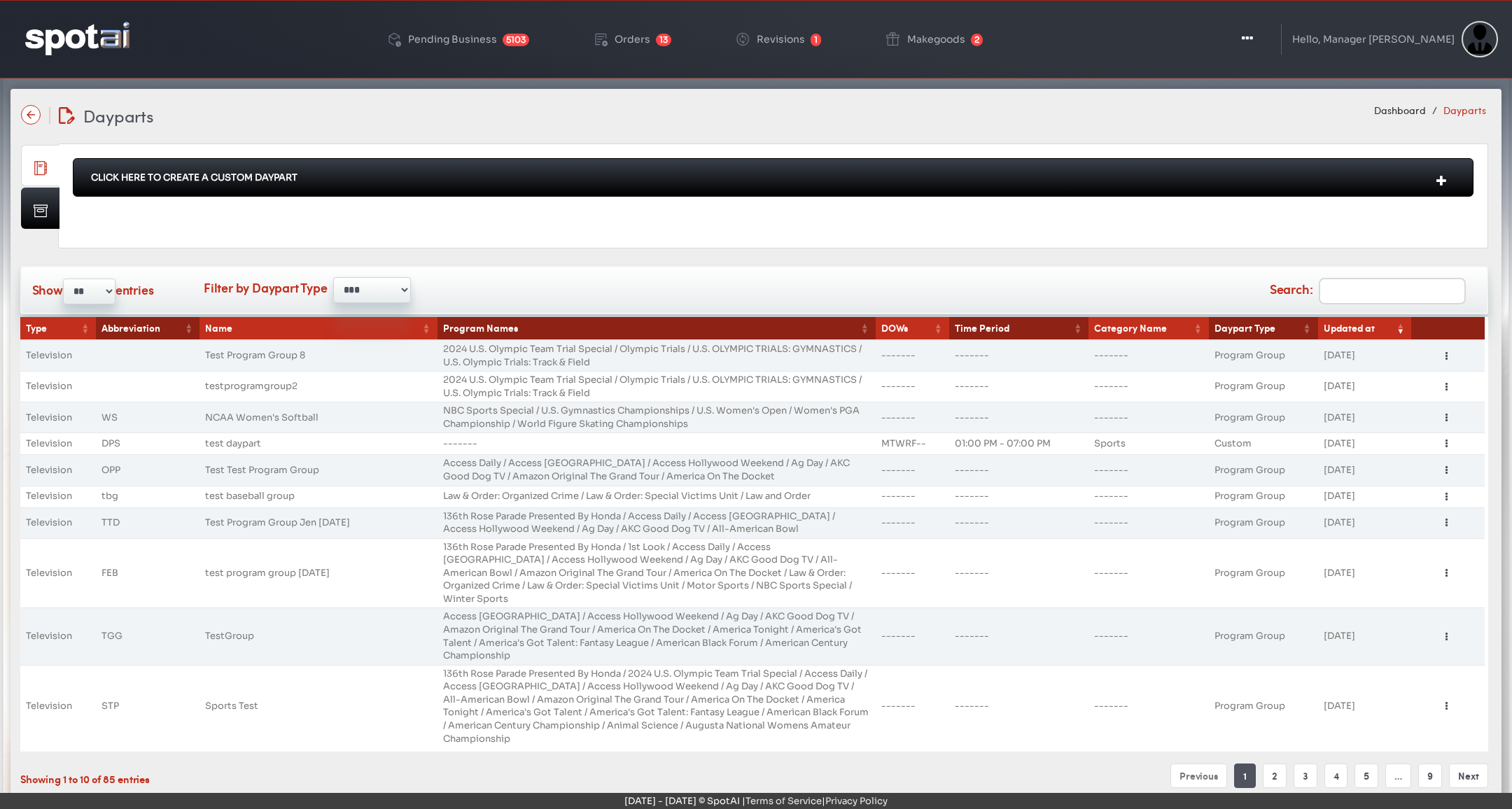
click at [363, 165] on div "Click Here To Create A Custom Daypart" at bounding box center [773, 178] width 1401 height 39
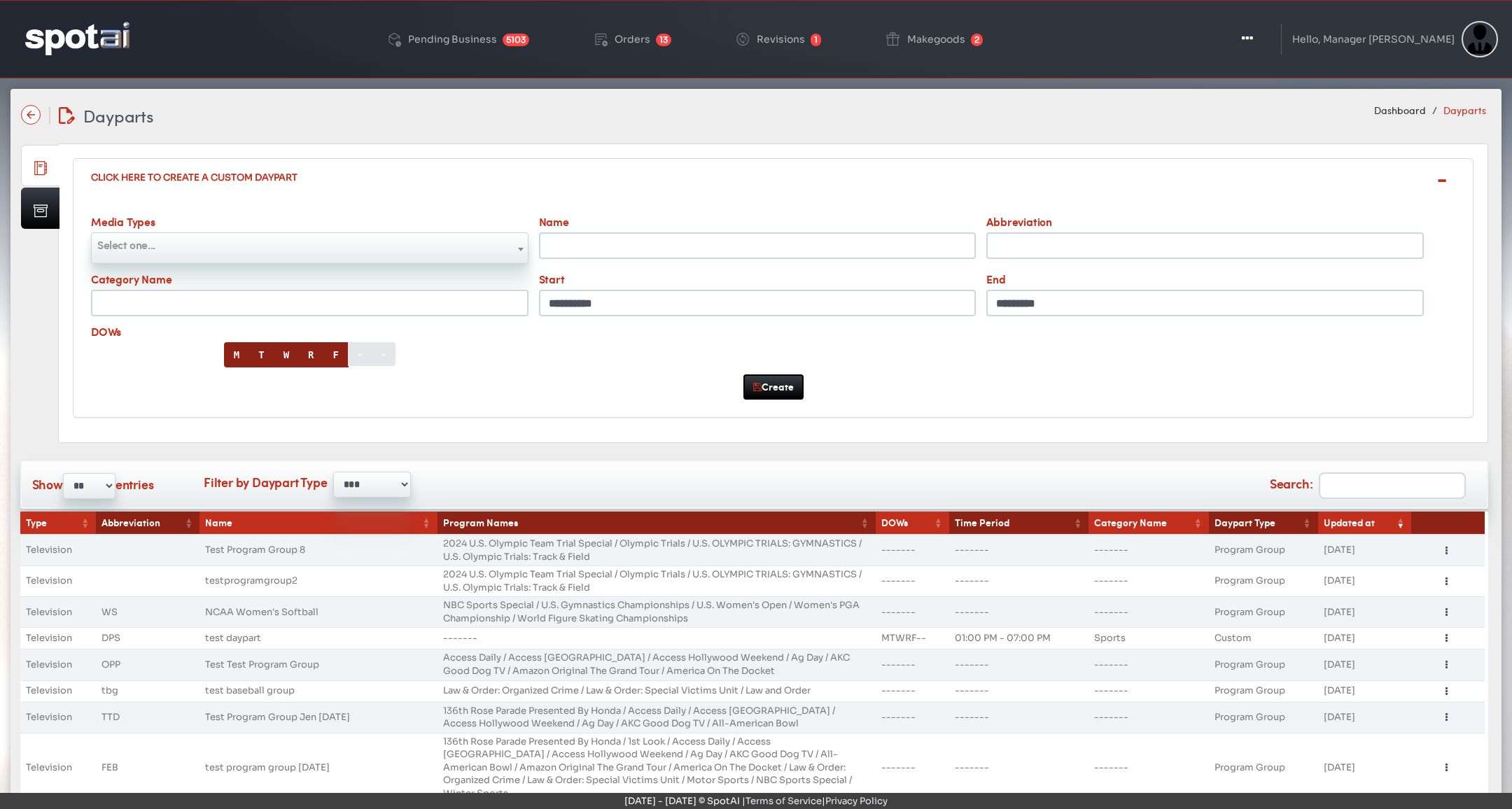
click at [363, 165] on div "Click Here To Create A Custom Daypart" at bounding box center [773, 177] width 1401 height 38
